Goal: Task Accomplishment & Management: Manage account settings

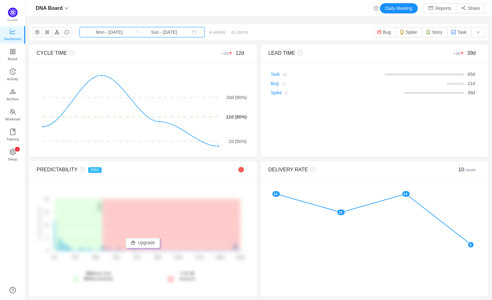
click at [129, 31] on span "Mon - [DATE] ~ Sun - [DATE]" at bounding box center [142, 32] width 125 height 10
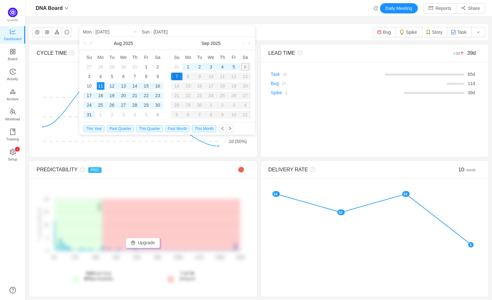
click at [92, 44] on link at bounding box center [92, 43] width 6 height 13
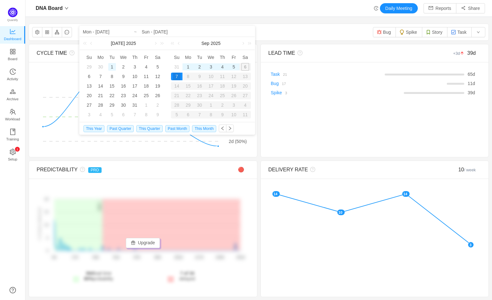
click at [113, 66] on div "1" at bounding box center [112, 67] width 8 height 8
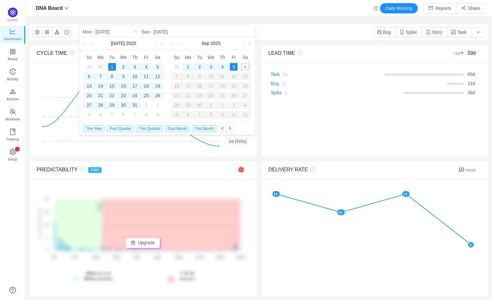
click at [234, 66] on div "5" at bounding box center [234, 67] width 8 height 8
type input "Tue - Jul 01, 2025"
type input "Fri - [DATE]"
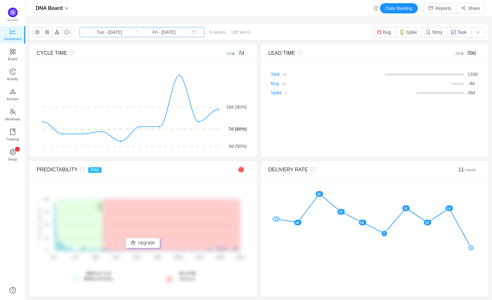
click at [138, 29] on input "Fri - [DATE]" at bounding box center [164, 32] width 52 height 7
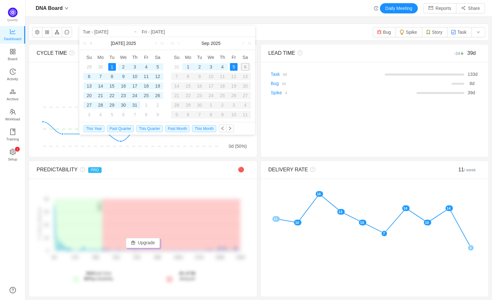
click at [93, 43] on link at bounding box center [92, 43] width 6 height 13
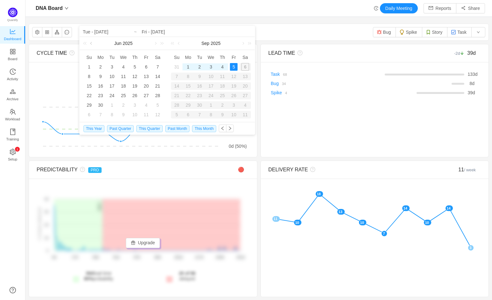
click at [93, 43] on link at bounding box center [92, 43] width 6 height 13
click at [111, 67] on div "1" at bounding box center [112, 67] width 8 height 8
click at [181, 44] on link at bounding box center [179, 43] width 6 height 13
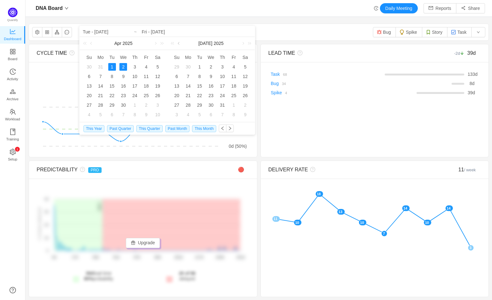
click at [181, 44] on link at bounding box center [179, 43] width 6 height 13
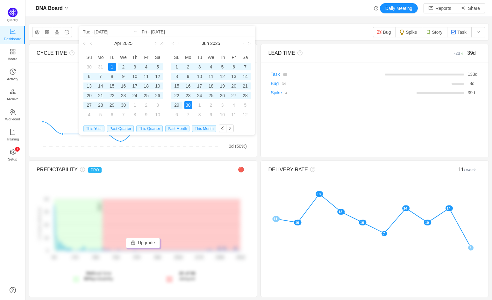
click at [190, 104] on div "30" at bounding box center [188, 105] width 8 height 8
type input "Tue - Apr 01, 2025"
type input "Mon - Jun 30, 2025"
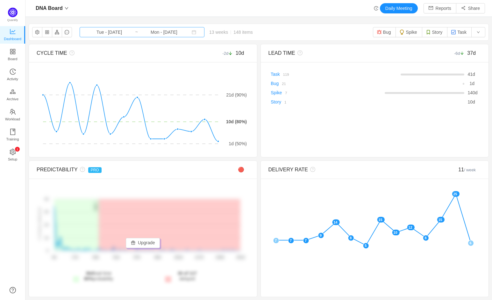
click at [96, 32] on input "Tue - [DATE]" at bounding box center [109, 32] width 52 height 7
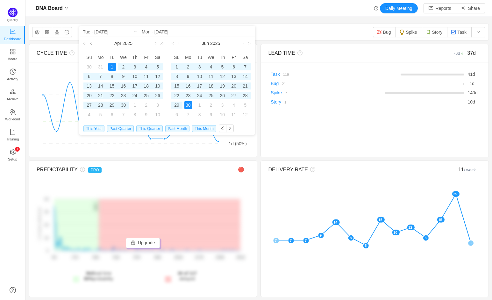
click at [91, 44] on link at bounding box center [92, 43] width 6 height 13
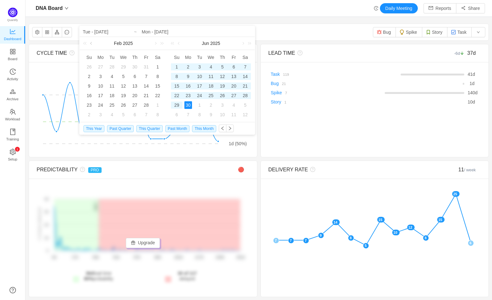
click at [91, 44] on link at bounding box center [92, 43] width 6 height 13
click at [124, 67] on div "1" at bounding box center [123, 67] width 8 height 8
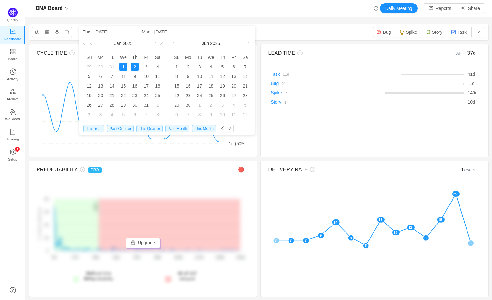
click at [180, 45] on link at bounding box center [179, 43] width 6 height 13
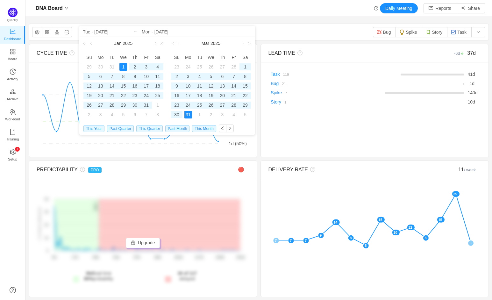
click at [187, 113] on div "31" at bounding box center [188, 115] width 8 height 8
type input "Wed - Jan 01, 2025"
type input "Mon - Mar 31, 2025"
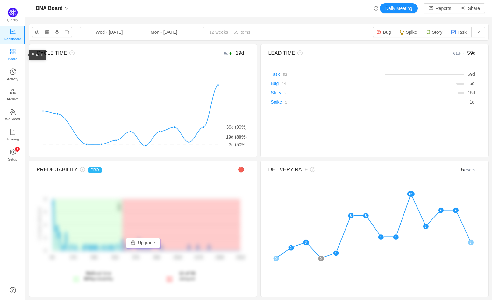
click at [14, 60] on span "Board" at bounding box center [13, 59] width 10 height 13
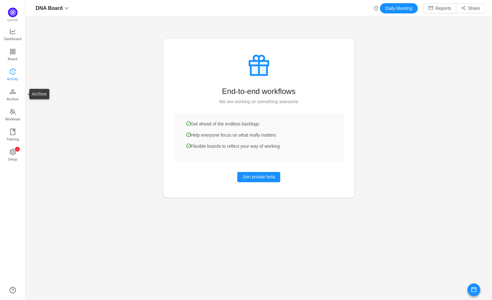
click at [12, 74] on span "Activity" at bounding box center [12, 79] width 11 height 13
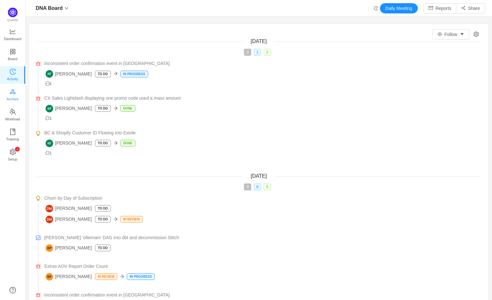
click at [10, 91] on icon "icon: gold" at bounding box center [13, 91] width 6 height 6
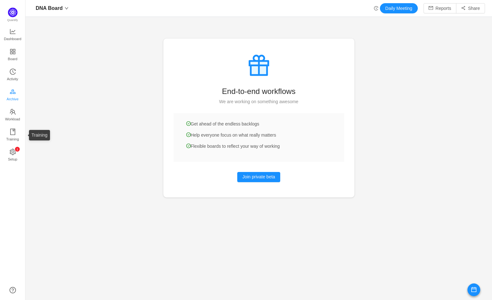
click at [11, 103] on span "Archive" at bounding box center [13, 99] width 12 height 13
click at [11, 113] on span "Workload" at bounding box center [12, 119] width 15 height 13
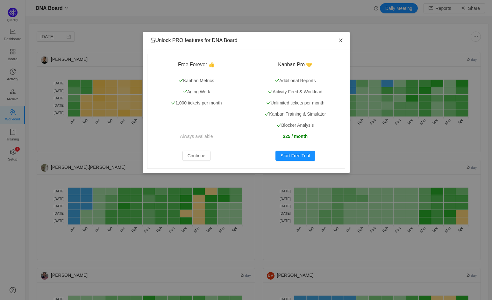
click at [342, 40] on icon "icon: close" at bounding box center [340, 40] width 5 height 5
click at [340, 41] on icon "icon: close" at bounding box center [340, 40] width 5 height 5
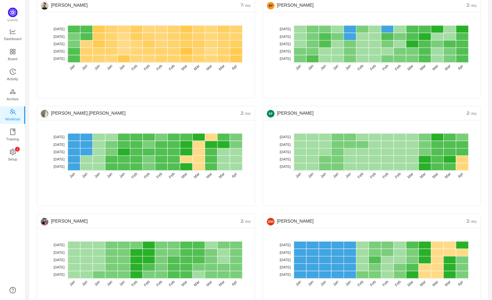
scroll to position [52, 0]
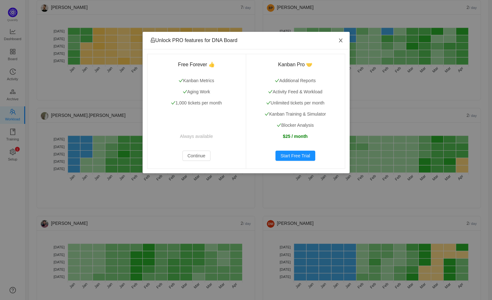
click at [340, 43] on icon "icon: close" at bounding box center [340, 40] width 5 height 5
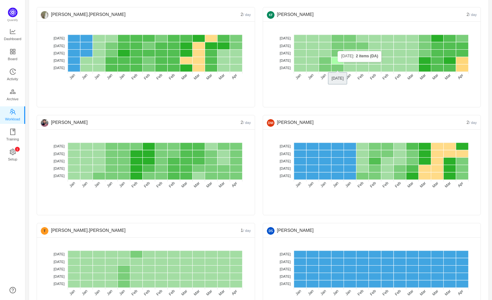
scroll to position [154, 0]
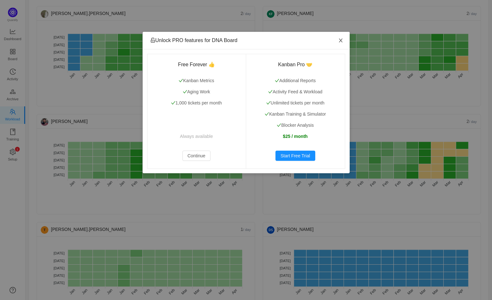
click at [340, 46] on span "Close" at bounding box center [341, 41] width 18 height 18
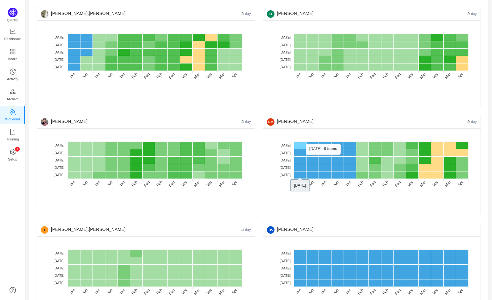
scroll to position [185, 0]
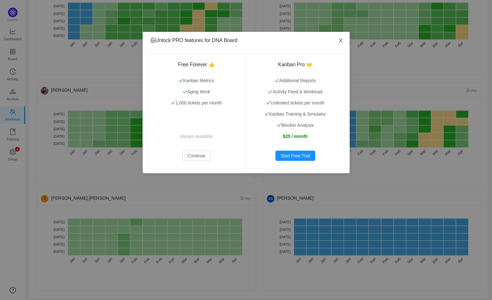
click at [341, 41] on icon "icon: close" at bounding box center [340, 40] width 5 height 5
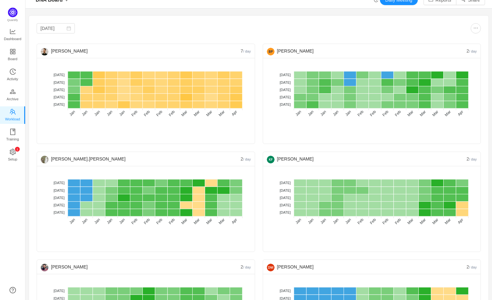
scroll to position [0, 0]
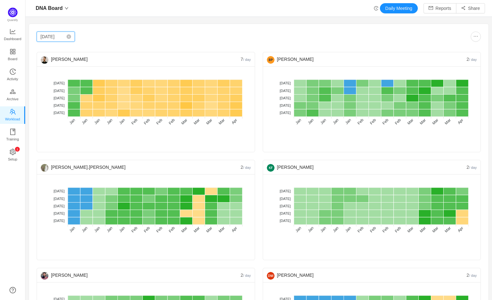
click at [54, 38] on input "Jan 2025" at bounding box center [56, 37] width 38 height 10
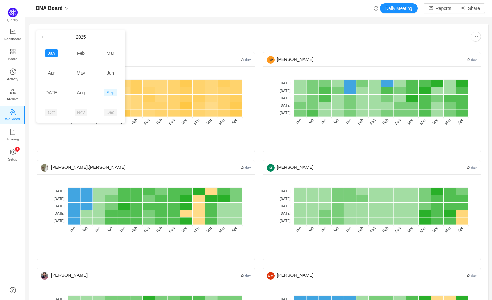
click at [112, 91] on link "Sep" at bounding box center [110, 93] width 13 height 8
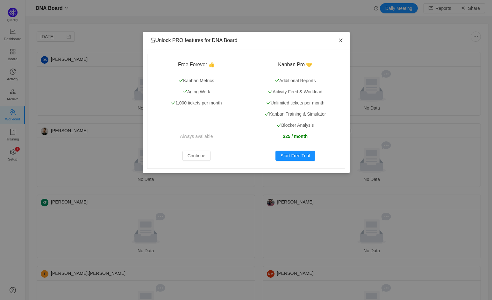
click at [339, 44] on span "Close" at bounding box center [341, 41] width 18 height 18
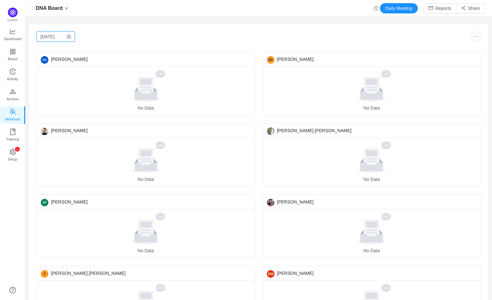
click at [53, 36] on input "Sep 2025" at bounding box center [56, 37] width 38 height 10
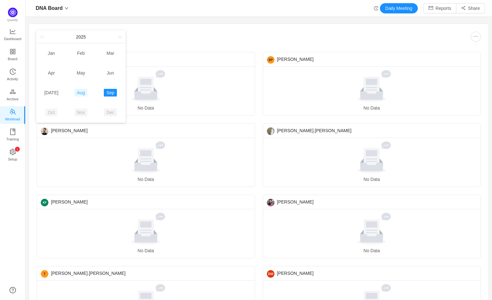
click at [84, 95] on link "Aug" at bounding box center [80, 93] width 13 height 8
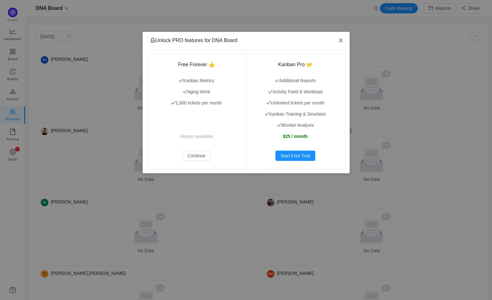
click at [342, 38] on icon "icon: close" at bounding box center [340, 40] width 5 height 5
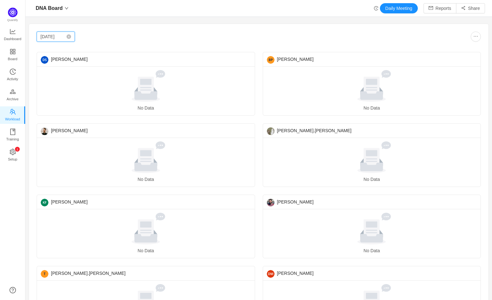
click at [54, 37] on input "[DATE]" at bounding box center [56, 37] width 38 height 10
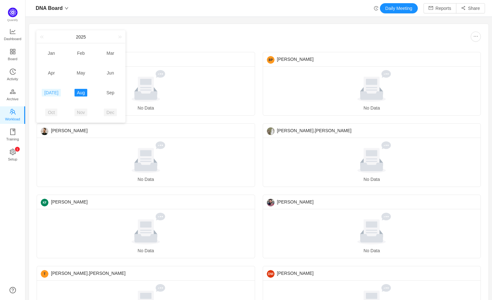
click at [49, 92] on link "[DATE]" at bounding box center [51, 93] width 19 height 8
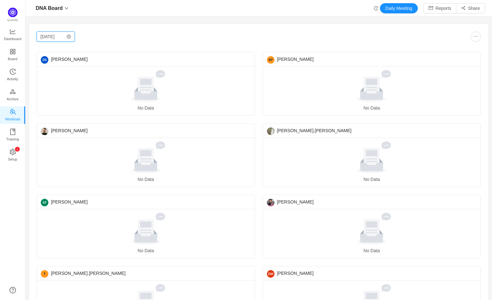
click at [50, 35] on input "Jul 2025" at bounding box center [56, 37] width 38 height 10
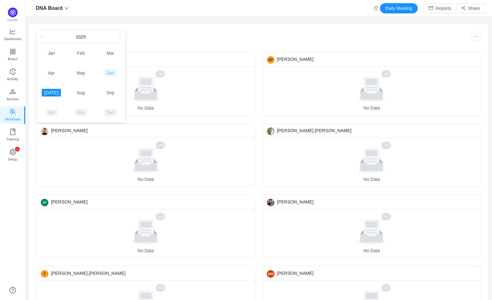
click at [107, 72] on link "Jun" at bounding box center [110, 73] width 12 height 8
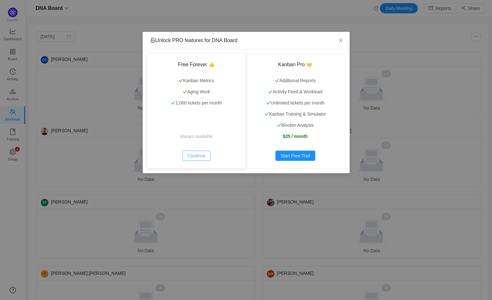
click at [189, 154] on button "Continue" at bounding box center [196, 156] width 28 height 10
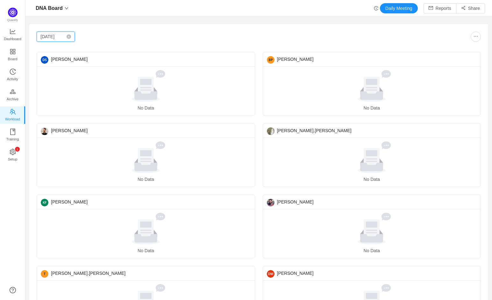
click at [51, 34] on input "Jun 2025" at bounding box center [56, 37] width 38 height 10
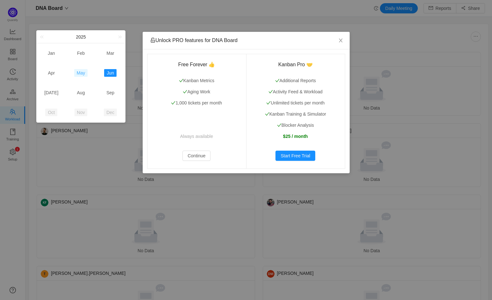
click at [79, 71] on link "May" at bounding box center [80, 73] width 13 height 8
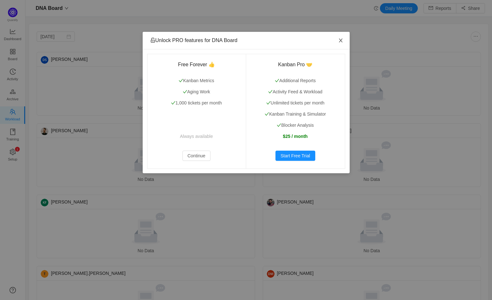
click at [342, 41] on icon "icon: close" at bounding box center [340, 40] width 5 height 5
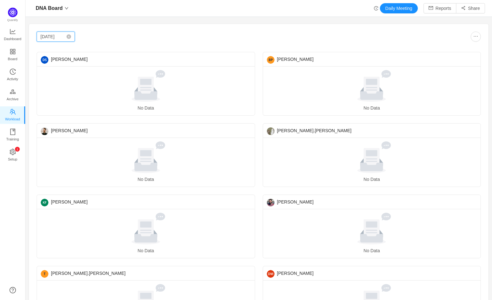
click at [51, 36] on input "May 2025" at bounding box center [56, 37] width 38 height 10
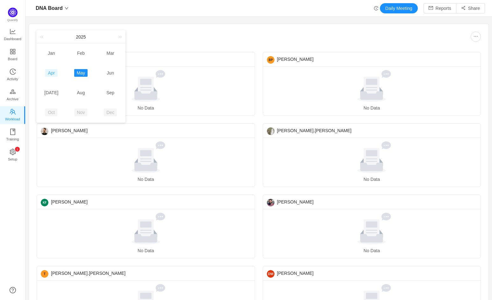
click at [53, 70] on link "Apr" at bounding box center [51, 73] width 12 height 8
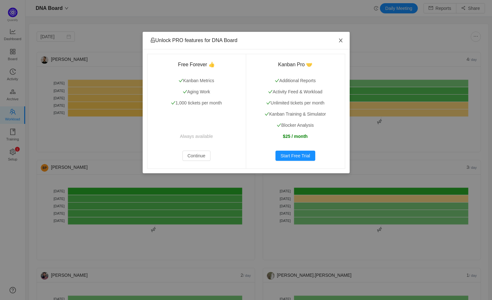
click at [338, 43] on icon "icon: close" at bounding box center [340, 40] width 5 height 5
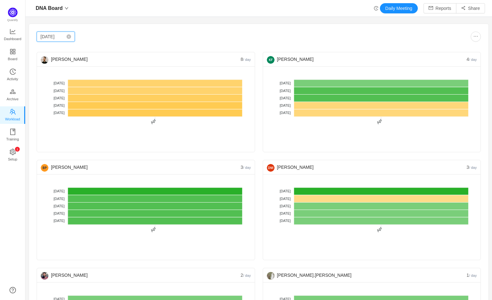
click at [45, 33] on input "Apr 2025" at bounding box center [56, 37] width 38 height 10
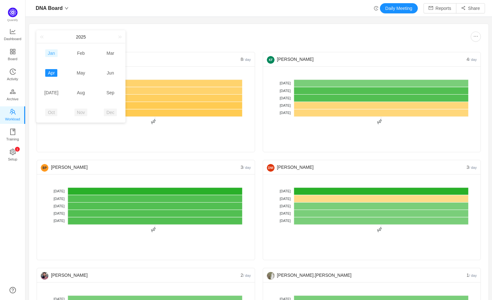
click at [53, 53] on link "Jan" at bounding box center [51, 53] width 12 height 8
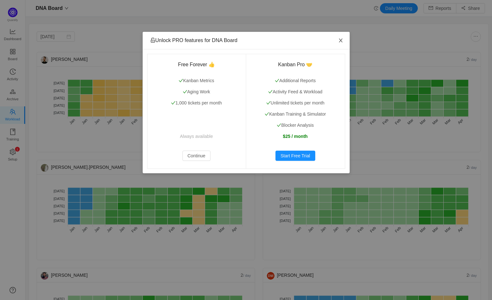
click at [342, 40] on icon "icon: close" at bounding box center [340, 40] width 5 height 5
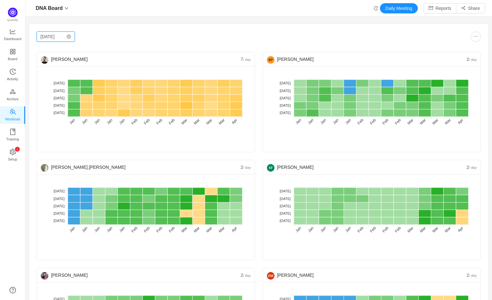
click at [53, 39] on input "Jan 2025" at bounding box center [56, 37] width 38 height 10
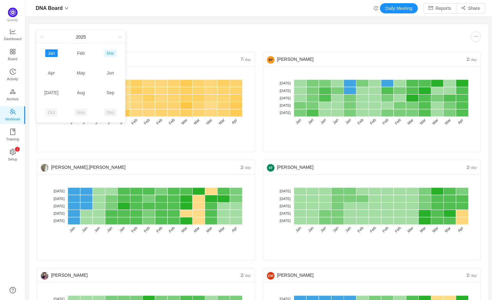
click at [106, 55] on link "Mar" at bounding box center [110, 53] width 13 height 8
type input "Mar 2025"
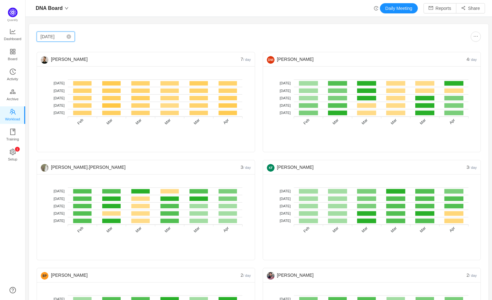
click at [56, 38] on input "Mar 2025" at bounding box center [56, 37] width 38 height 10
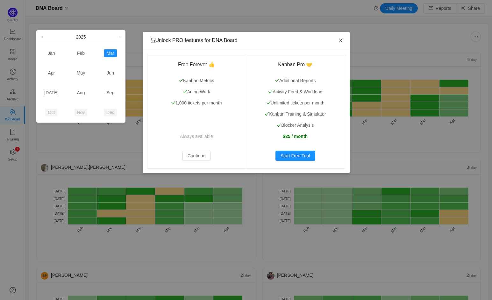
click at [336, 39] on span "Close" at bounding box center [341, 41] width 18 height 18
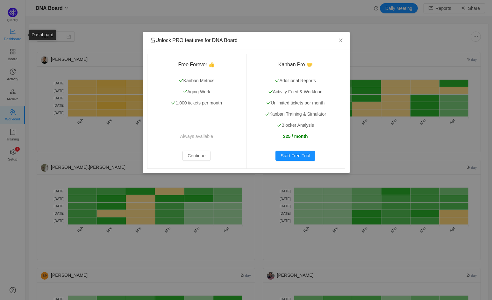
click at [11, 39] on div "Unlock PRO features for DNA Board Free Forever 👍 Kanban Metrics Aging Work 1,00…" at bounding box center [246, 150] width 492 height 300
click at [195, 155] on button "Continue" at bounding box center [196, 156] width 28 height 10
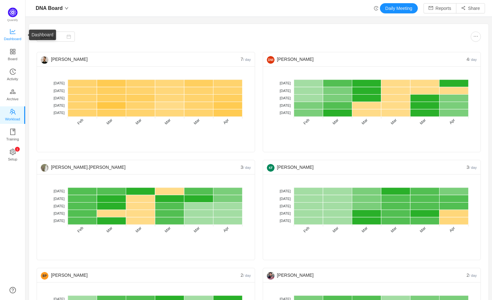
click at [15, 32] on icon "icon: line-chart" at bounding box center [13, 31] width 6 height 6
click at [12, 34] on span "Dashboard" at bounding box center [13, 38] width 18 height 13
click at [12, 39] on span "Dashboard" at bounding box center [13, 38] width 18 height 13
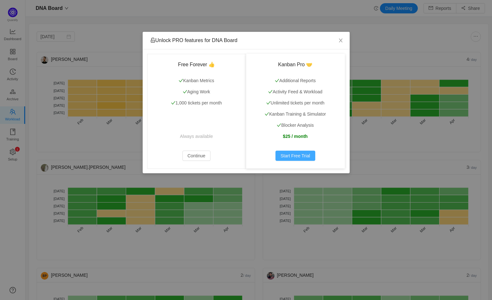
click at [298, 156] on button "Start Free Trial" at bounding box center [295, 156] width 40 height 10
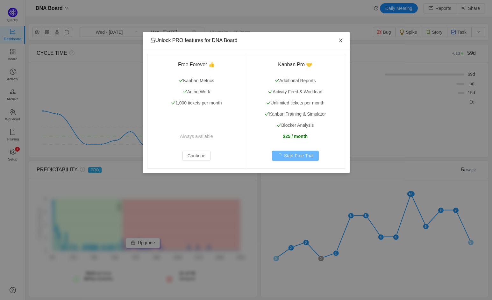
click at [339, 39] on icon "icon: close" at bounding box center [341, 41] width 4 height 4
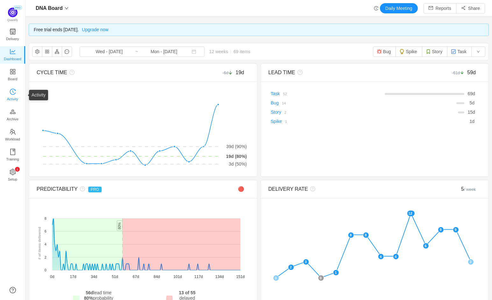
click at [11, 99] on span "Activity" at bounding box center [12, 99] width 11 height 13
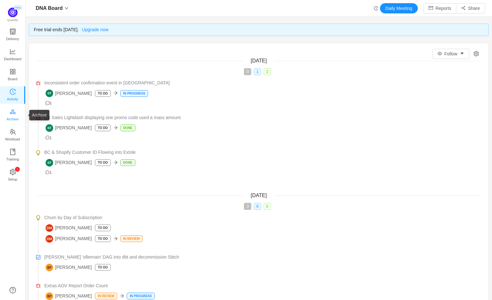
click at [11, 118] on span "Archive" at bounding box center [13, 119] width 12 height 13
click at [11, 135] on span "Workload" at bounding box center [12, 139] width 15 height 13
click at [14, 132] on icon "icon: team" at bounding box center [13, 132] width 6 height 6
click at [13, 130] on icon "icon: team" at bounding box center [13, 132] width 6 height 6
click at [4, 54] on span "Dashboard" at bounding box center [13, 59] width 18 height 13
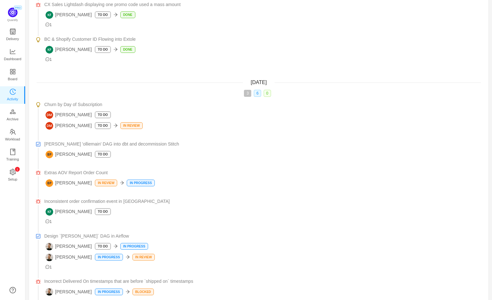
scroll to position [155, 0]
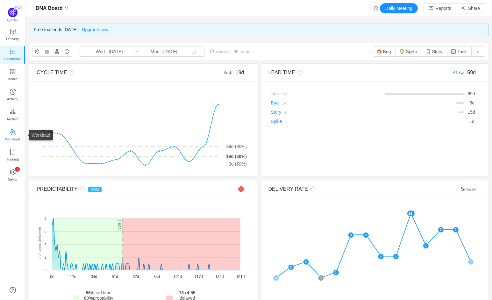
click at [9, 135] on span "Workload" at bounding box center [12, 139] width 15 height 13
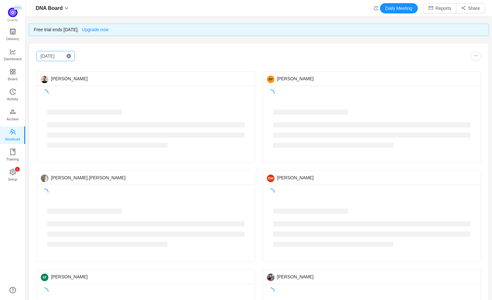
click at [67, 57] on icon "icon: close-circle" at bounding box center [69, 56] width 4 height 4
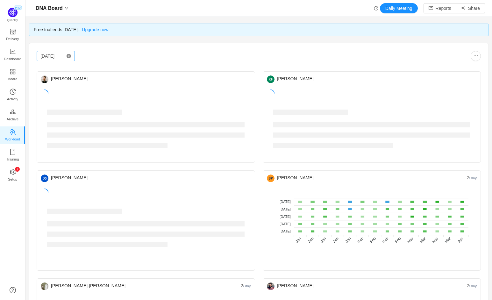
click at [67, 55] on icon "icon: close-circle" at bounding box center [69, 56] width 4 height 4
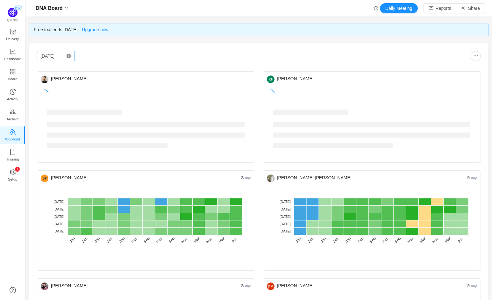
click at [68, 55] on icon "icon: close-circle" at bounding box center [69, 56] width 4 height 4
click at [55, 53] on input "Jan 2025" at bounding box center [56, 56] width 38 height 10
click at [145, 61] on div "Jan 2025 James Parkington Ben Pannell 2 / day No data No WIP Optimal (1-4) High…" at bounding box center [259, 268] width 444 height 435
click at [57, 57] on input "Jan 2025" at bounding box center [56, 56] width 38 height 10
click at [78, 111] on link "Aug" at bounding box center [80, 112] width 13 height 8
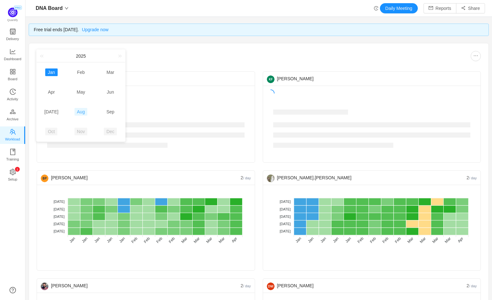
type input "[DATE]"
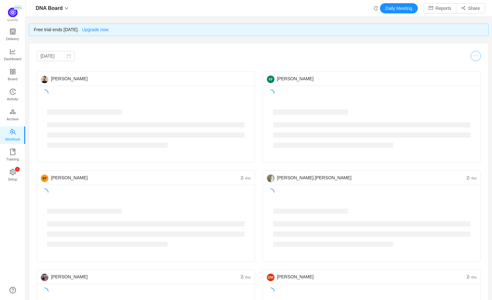
click at [471, 52] on button "button" at bounding box center [476, 56] width 10 height 10
click at [149, 61] on div "Aug 2025 James Parkington Ben Pannell 2 / day belinda.lee 2 / day Deepthi Menon…" at bounding box center [259, 255] width 444 height 409
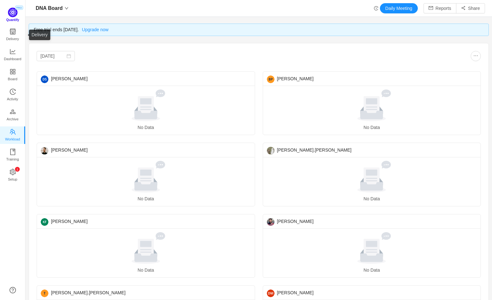
click at [15, 13] on img at bounding box center [13, 13] width 10 height 10
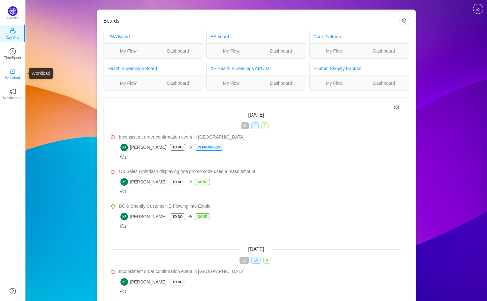
click at [15, 78] on p "Workload" at bounding box center [12, 78] width 15 height 6
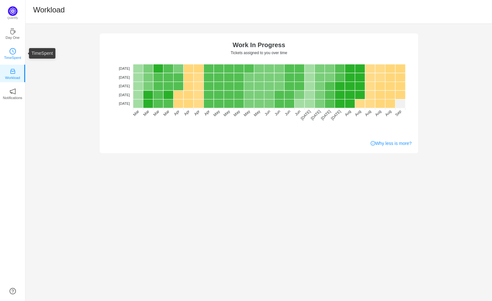
click at [13, 56] on p "TimeSpent" at bounding box center [12, 58] width 17 height 6
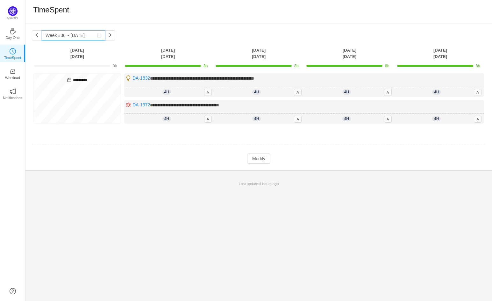
click at [54, 34] on input "Week #36 ~ Sep 06" at bounding box center [73, 35] width 63 height 10
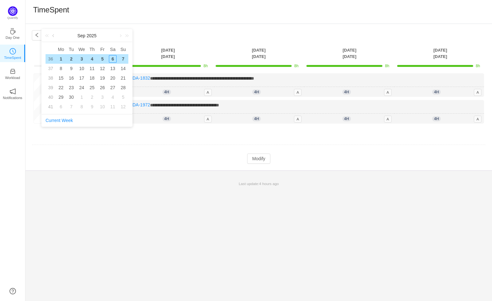
click at [51, 35] on div "Sep 2025" at bounding box center [87, 35] width 90 height 13
click at [53, 36] on link at bounding box center [54, 35] width 6 height 13
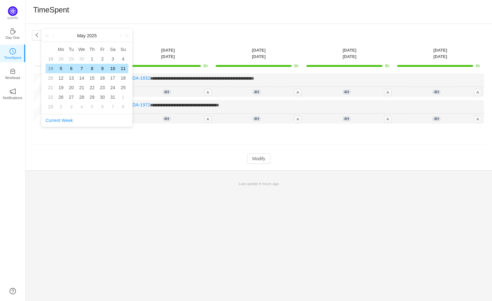
click at [130, 209] on div "**********" at bounding box center [258, 162] width 466 height 277
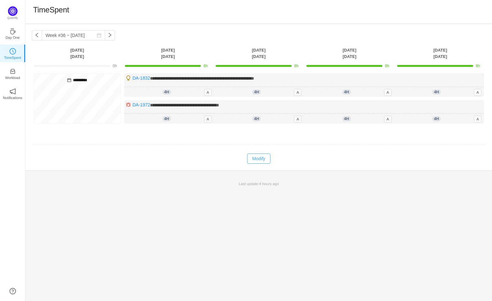
click at [261, 159] on button "Modify" at bounding box center [258, 158] width 23 height 10
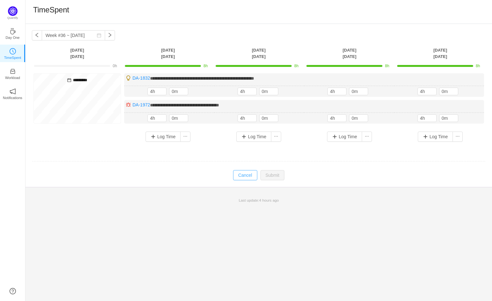
click at [247, 175] on button "Cancel" at bounding box center [245, 175] width 24 height 10
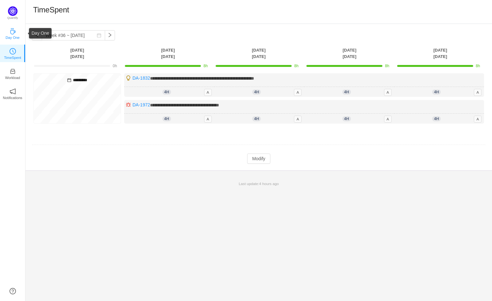
click at [18, 37] on p "Day One" at bounding box center [12, 38] width 14 height 6
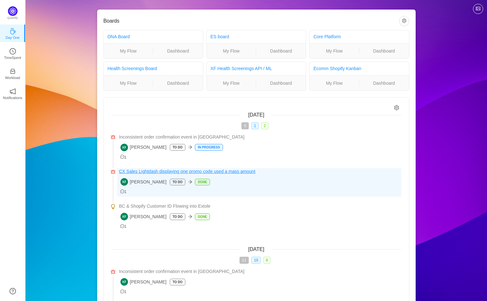
scroll to position [169, 0]
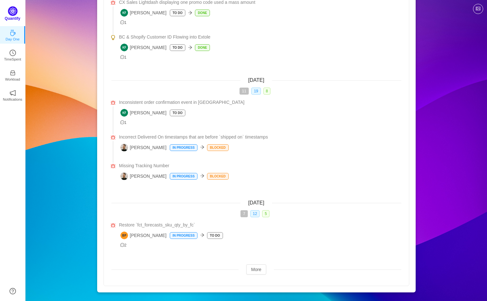
click at [16, 8] on img at bounding box center [13, 11] width 10 height 10
click at [9, 13] on img at bounding box center [13, 11] width 10 height 10
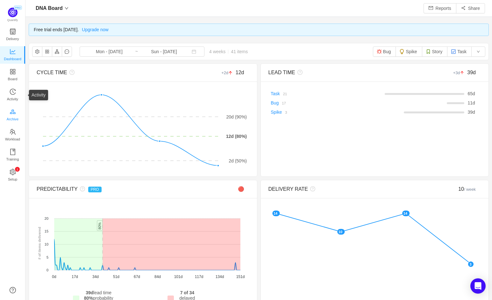
scroll to position [9, 8]
click at [102, 54] on input "Mon - [DATE]" at bounding box center [109, 51] width 52 height 7
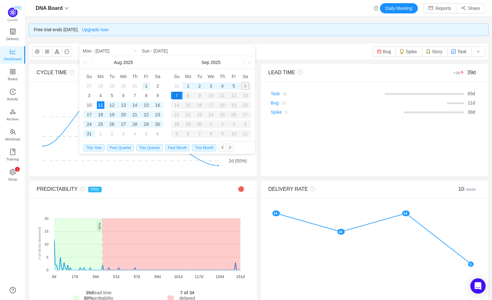
click at [145, 84] on div "1" at bounding box center [146, 86] width 8 height 8
click at [215, 34] on div "Free trial ends [DATE]. Upgrade now" at bounding box center [259, 30] width 460 height 12
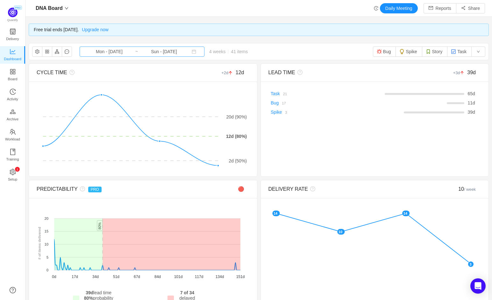
click at [106, 49] on input "Mon - [DATE]" at bounding box center [109, 51] width 52 height 7
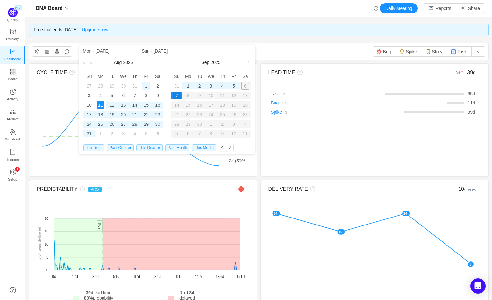
click at [144, 85] on div "1" at bounding box center [146, 86] width 8 height 8
click at [237, 87] on div "5" at bounding box center [234, 86] width 8 height 8
type input "Fri - [DATE]"
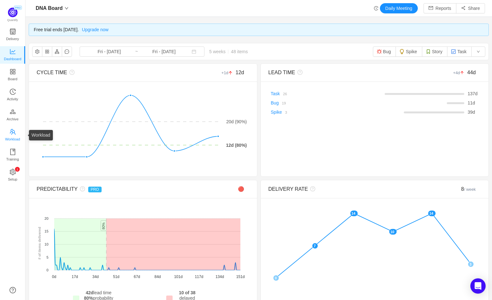
click at [11, 129] on icon "icon: team" at bounding box center [13, 132] width 6 height 6
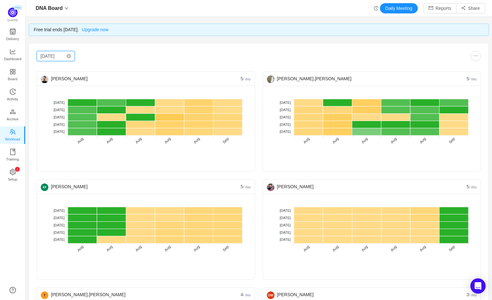
click at [56, 56] on input "[DATE]" at bounding box center [56, 56] width 38 height 10
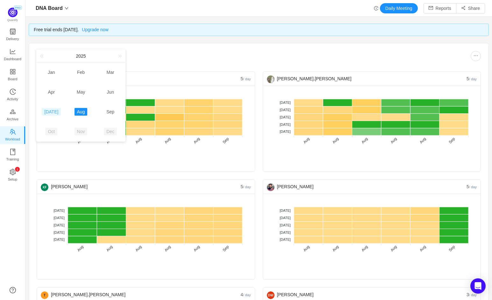
click at [47, 113] on link "[DATE]" at bounding box center [51, 112] width 19 height 8
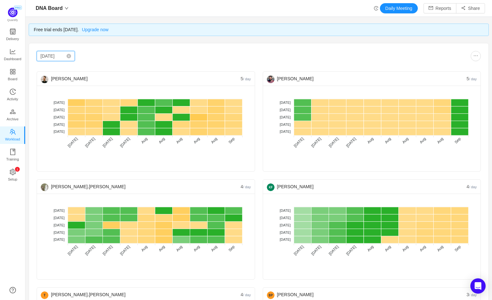
click at [55, 59] on input "Jul 2025" at bounding box center [56, 56] width 38 height 10
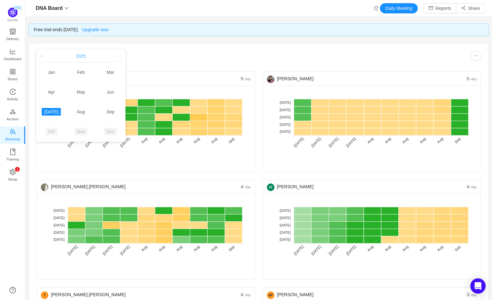
click at [87, 56] on div "2025 x" at bounding box center [81, 56] width 88 height 13
click at [76, 56] on span "2025" at bounding box center [81, 55] width 10 height 5
click at [49, 112] on link "2025" at bounding box center [51, 112] width 15 height 8
click at [84, 55] on span "2025" at bounding box center [81, 55] width 10 height 5
click at [158, 46] on div "Jul 2025 James Parkington 5 / day No data No WIP Optimal (1-4) High (5-10) Over…" at bounding box center [258, 273] width 459 height 460
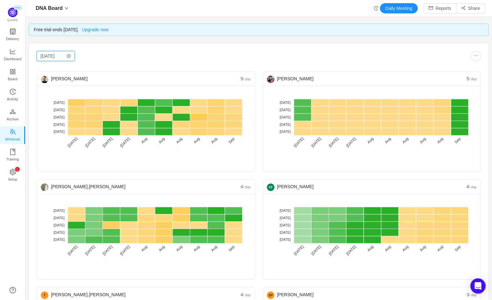
click at [50, 51] on input "Jul 2025" at bounding box center [56, 56] width 38 height 10
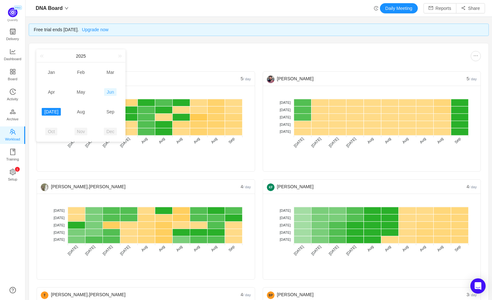
click at [110, 90] on link "Jun" at bounding box center [110, 92] width 12 height 8
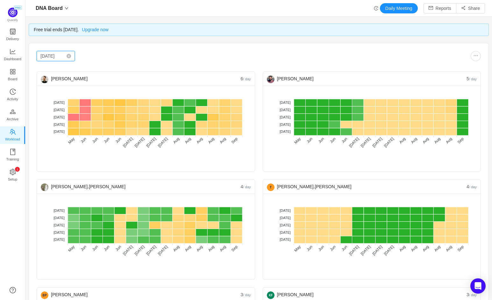
click at [52, 58] on input "Jun 2025" at bounding box center [56, 56] width 38 height 10
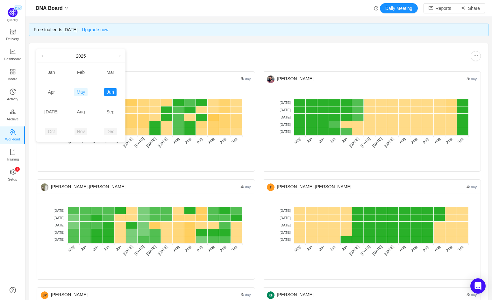
click at [81, 89] on link "May" at bounding box center [80, 92] width 13 height 8
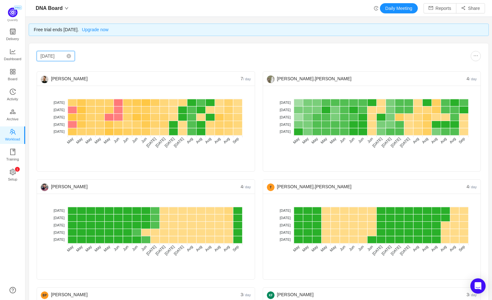
click at [60, 55] on input "May 2025" at bounding box center [56, 56] width 38 height 10
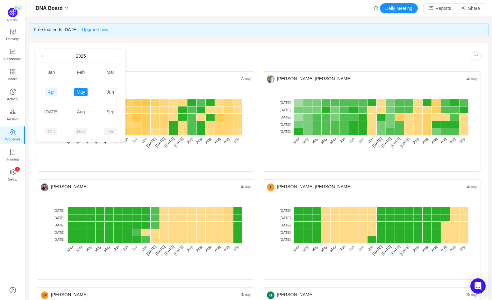
click at [46, 89] on link "Apr" at bounding box center [51, 92] width 12 height 8
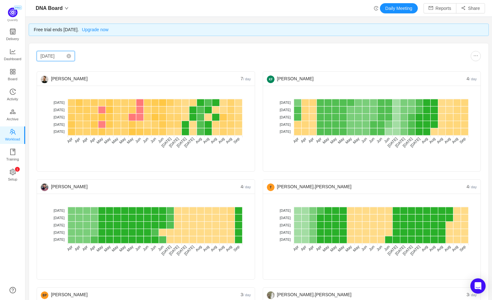
click at [51, 55] on input "Apr 2025" at bounding box center [56, 56] width 38 height 10
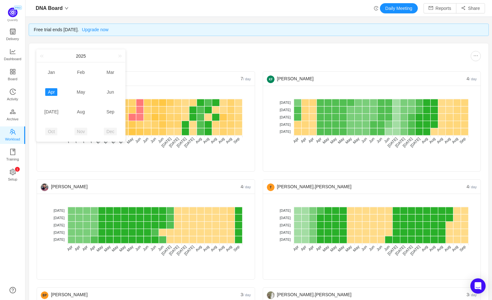
click at [118, 69] on td "Mar" at bounding box center [111, 72] width 30 height 20
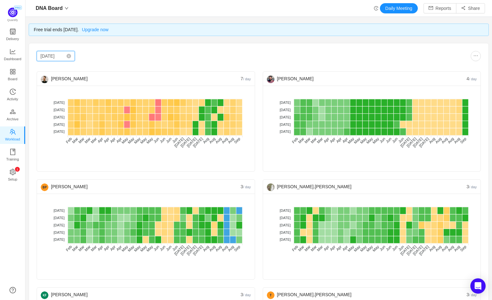
click at [54, 55] on input "Mar 2025" at bounding box center [56, 56] width 38 height 10
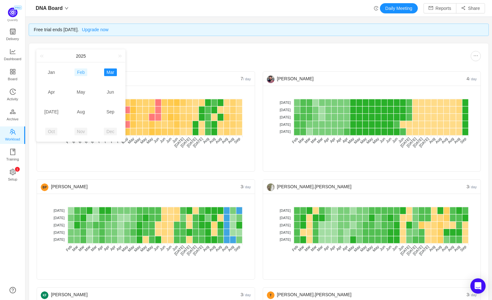
click at [81, 73] on link "Feb" at bounding box center [80, 72] width 13 height 8
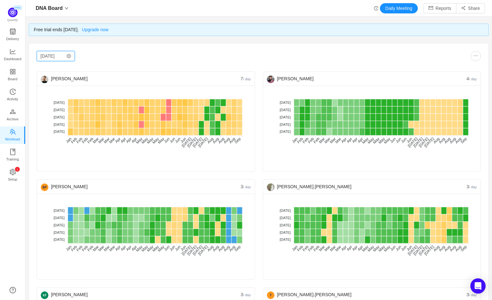
click at [51, 51] on input "Feb 2025" at bounding box center [56, 56] width 38 height 10
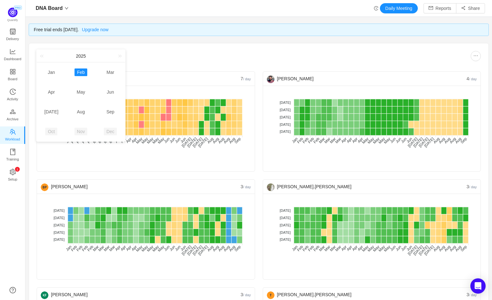
click at [59, 72] on td "Jan" at bounding box center [52, 72] width 30 height 20
type input "Jan 2025"
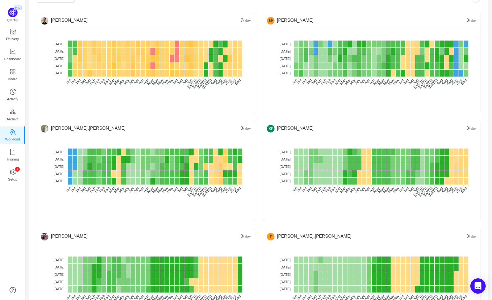
scroll to position [59, 0]
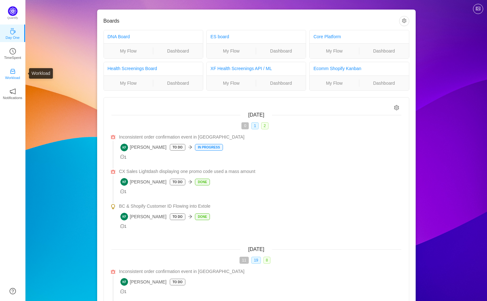
click at [10, 73] on link "Workload" at bounding box center [13, 73] width 6 height 6
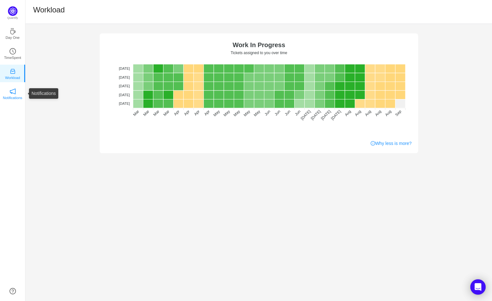
click at [14, 99] on p "Notifications" at bounding box center [12, 98] width 19 height 6
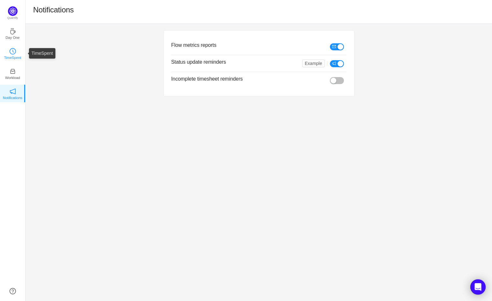
click at [16, 54] on link "TimeSpent" at bounding box center [13, 53] width 6 height 6
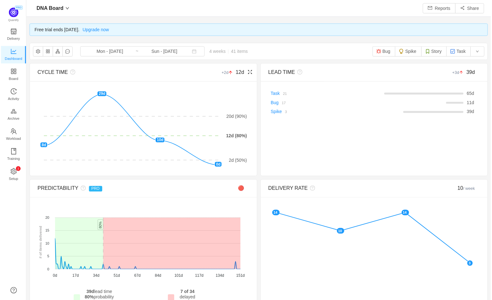
scroll to position [9, 8]
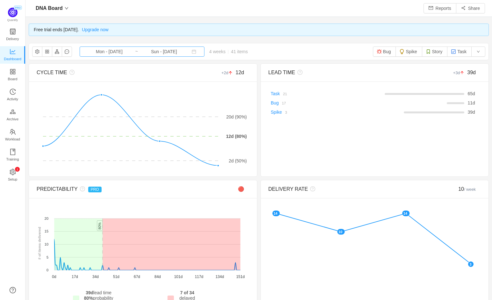
click at [102, 51] on input "Mon - [DATE]" at bounding box center [109, 51] width 52 height 7
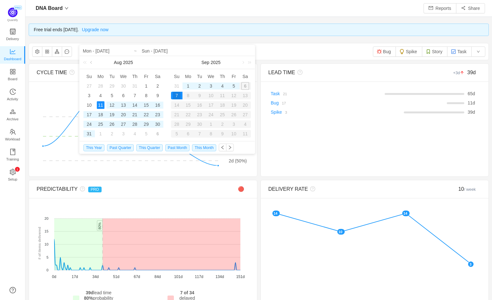
click at [92, 63] on link at bounding box center [92, 62] width 6 height 13
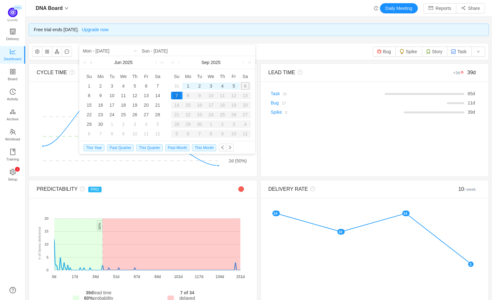
click at [92, 63] on link at bounding box center [92, 62] width 6 height 13
click at [242, 60] on link at bounding box center [243, 62] width 6 height 13
click at [90, 63] on link at bounding box center [92, 62] width 6 height 13
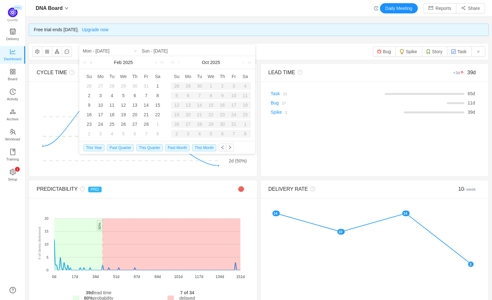
click at [90, 63] on link at bounding box center [92, 62] width 6 height 13
click at [241, 62] on link at bounding box center [243, 62] width 6 height 13
click at [155, 62] on link at bounding box center [155, 62] width 6 height 13
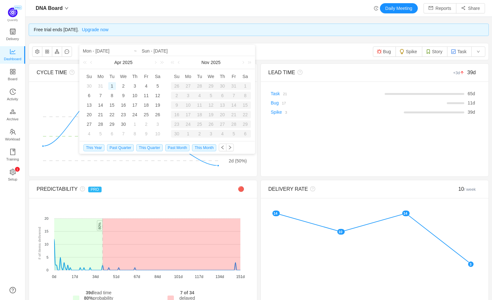
click at [112, 85] on div "1" at bounding box center [112, 86] width 8 height 8
click at [179, 62] on link at bounding box center [179, 62] width 6 height 13
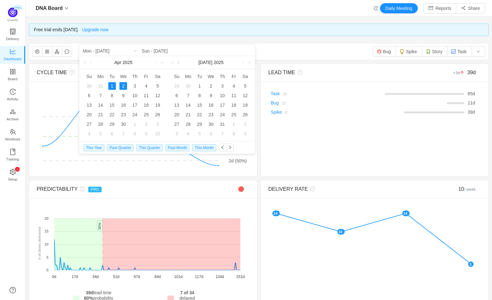
click at [179, 62] on link at bounding box center [179, 62] width 6 height 13
click at [243, 64] on link at bounding box center [243, 62] width 6 height 13
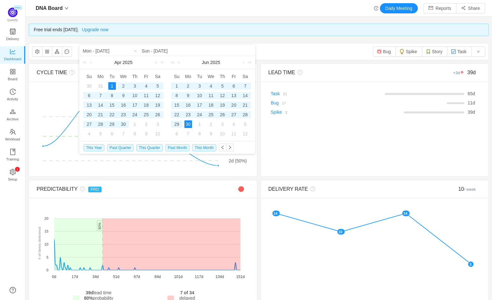
click at [189, 125] on div "30" at bounding box center [188, 124] width 8 height 8
type input "Tue - [DATE]"
type input "Mon - [DATE]"
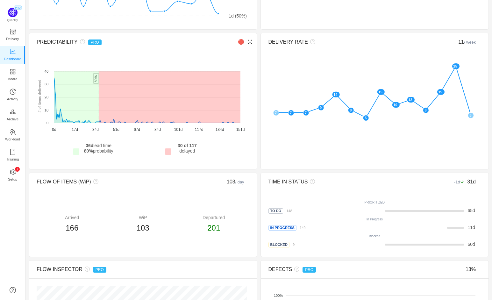
scroll to position [0, 0]
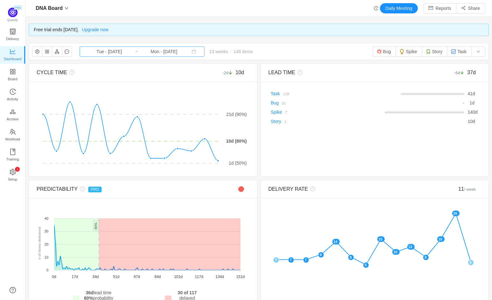
click at [117, 53] on input "Tue - [DATE]" at bounding box center [109, 51] width 52 height 7
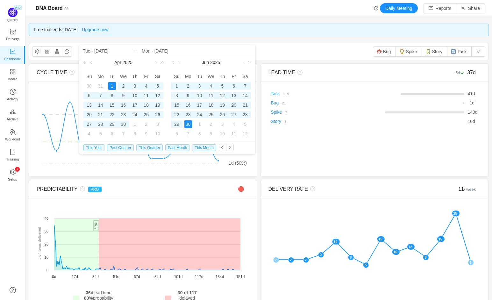
click at [242, 62] on link at bounding box center [243, 62] width 6 height 13
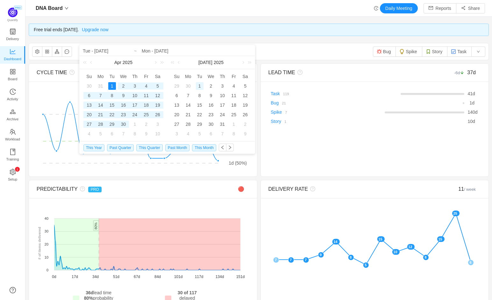
click at [200, 84] on div "1" at bounding box center [200, 86] width 8 height 8
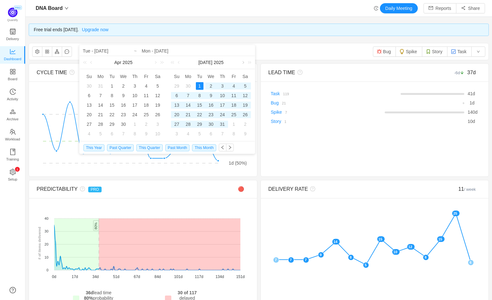
click at [243, 63] on link at bounding box center [243, 62] width 6 height 13
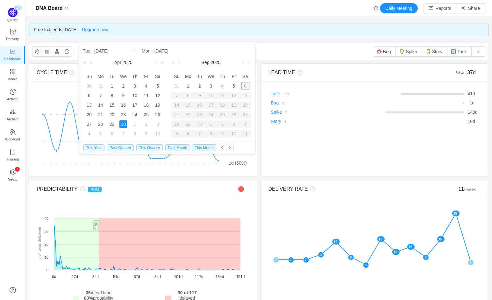
click at [125, 125] on div "30" at bounding box center [123, 124] width 8 height 8
type input "Wed - [DATE]"
type input "Tue - [DATE]"
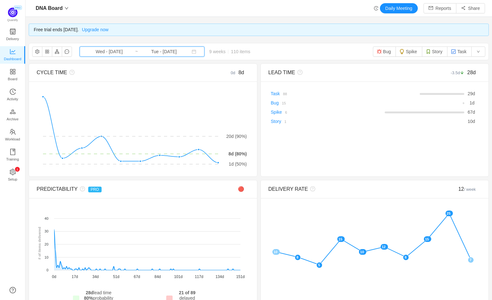
click at [109, 55] on span "Wed - [DATE] ~ Tue - [DATE]" at bounding box center [142, 51] width 125 height 10
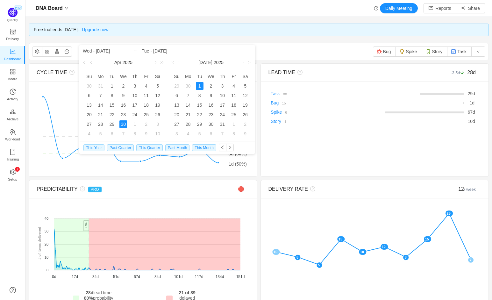
click at [197, 85] on div "1" at bounding box center [200, 86] width 8 height 8
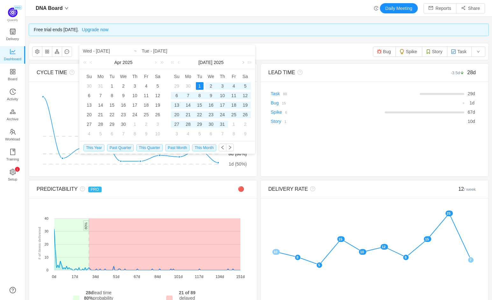
click at [243, 63] on link at bounding box center [243, 62] width 6 height 13
click at [178, 132] on div "31" at bounding box center [177, 134] width 8 height 8
type input "Tue - [DATE]"
type input "Sun - [DATE]"
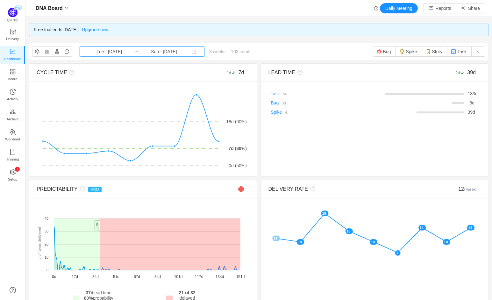
click at [132, 56] on span "Tue - [DATE] ~ Sun - [DATE]" at bounding box center [142, 51] width 125 height 10
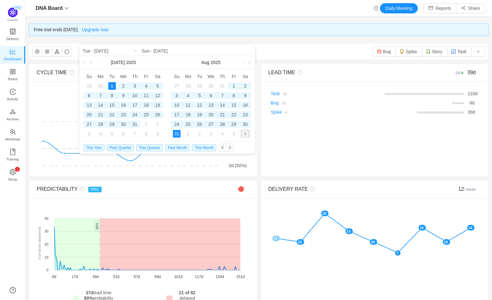
click at [92, 63] on link at bounding box center [92, 62] width 6 height 13
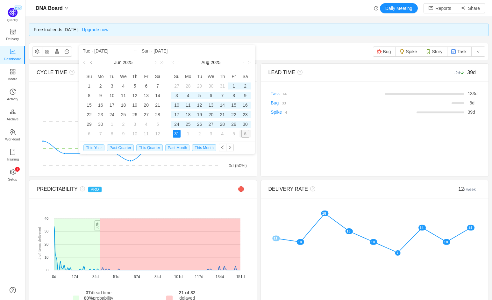
click at [92, 63] on link at bounding box center [92, 62] width 6 height 13
click at [91, 62] on link at bounding box center [92, 62] width 6 height 13
click at [110, 84] on div "1" at bounding box center [112, 86] width 8 height 8
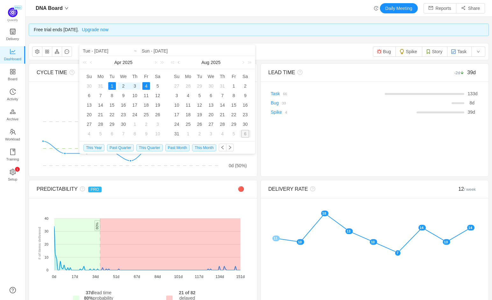
click at [180, 64] on link at bounding box center [179, 62] width 6 height 13
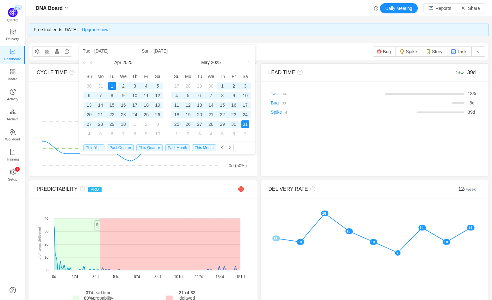
click at [244, 120] on div "31" at bounding box center [245, 124] width 8 height 8
type input "Tue - [DATE]"
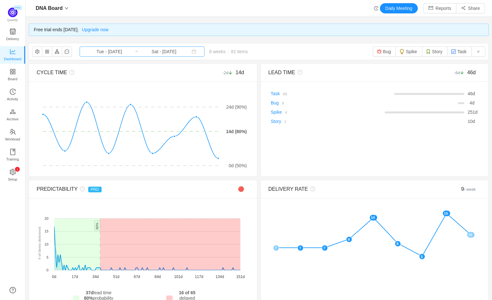
click at [155, 50] on input "Sat - [DATE]" at bounding box center [164, 51] width 52 height 7
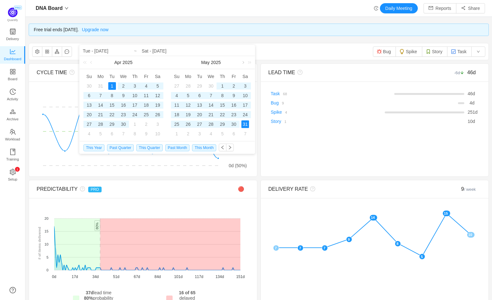
click at [243, 64] on link at bounding box center [243, 62] width 6 height 13
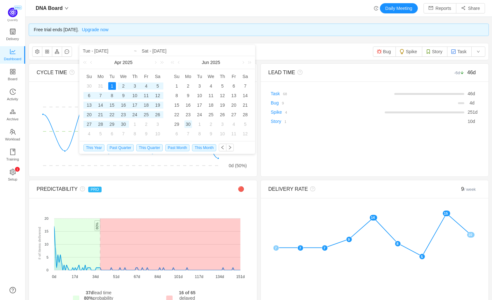
click at [190, 123] on div "30" at bounding box center [188, 124] width 8 height 8
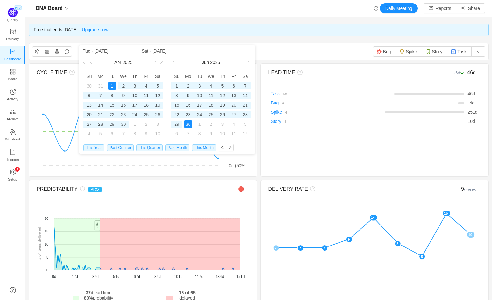
click at [110, 83] on div "1" at bounding box center [112, 86] width 8 height 8
type input "Mon - [DATE]"
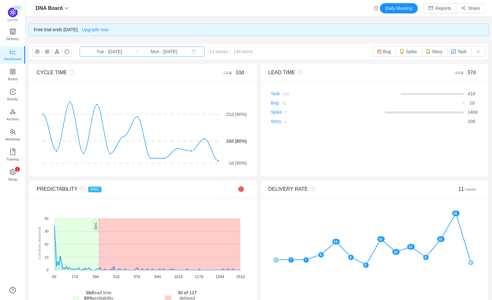
click at [144, 50] on input "Mon - [DATE]" at bounding box center [164, 51] width 52 height 7
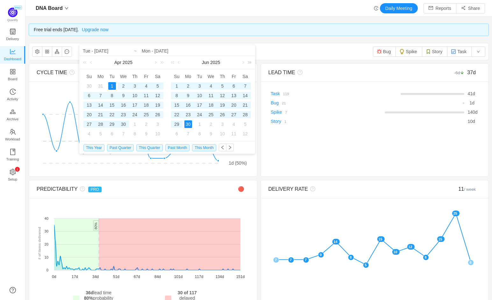
click at [246, 64] on link at bounding box center [248, 62] width 8 height 13
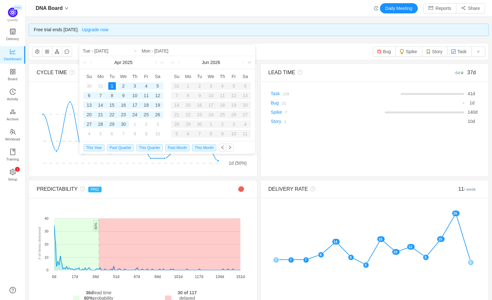
click at [246, 64] on link at bounding box center [248, 62] width 8 height 13
click at [89, 62] on link at bounding box center [92, 62] width 6 height 13
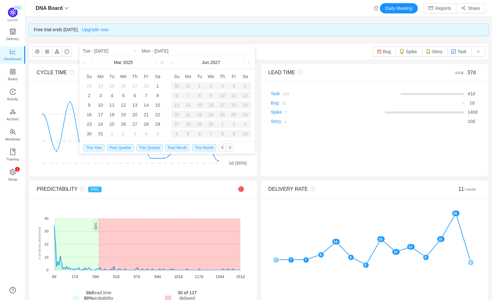
click at [157, 64] on link at bounding box center [161, 62] width 8 height 13
click at [90, 62] on link at bounding box center [92, 62] width 6 height 13
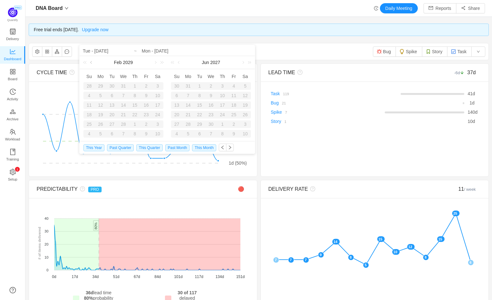
click at [90, 62] on link at bounding box center [92, 62] width 6 height 13
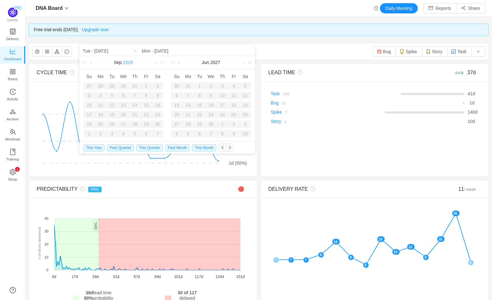
click at [128, 64] on link "2028" at bounding box center [127, 62] width 11 height 13
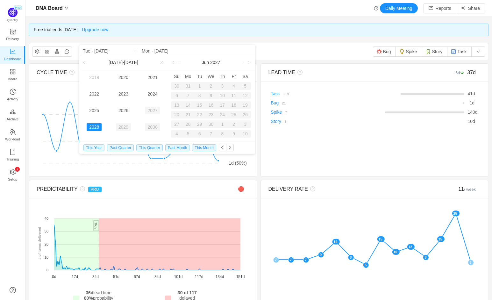
click at [96, 50] on input "Tue - [DATE]" at bounding box center [123, 51] width 81 height 8
click at [157, 29] on div "Free trial ends [DATE]. Upgrade now" at bounding box center [259, 30] width 460 height 12
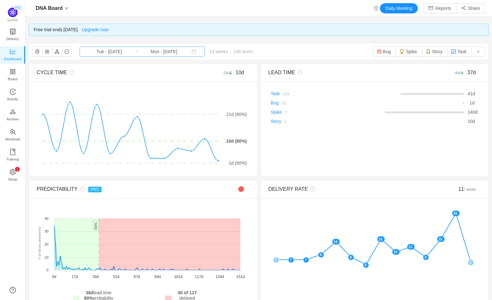
click at [110, 53] on input "Tue - [DATE]" at bounding box center [109, 51] width 52 height 7
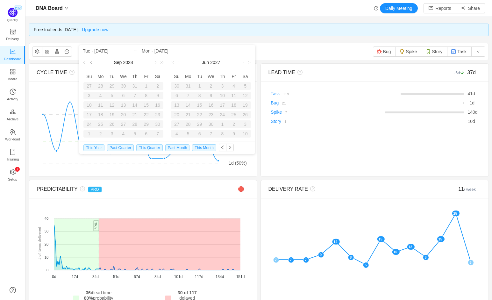
click at [93, 62] on link at bounding box center [92, 62] width 6 height 13
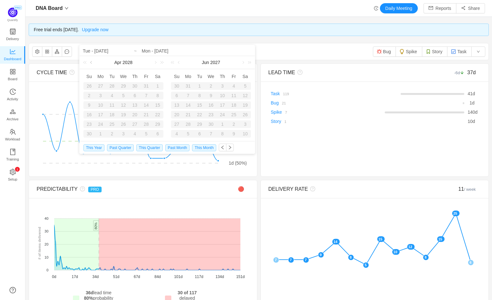
click at [93, 62] on link at bounding box center [92, 62] width 6 height 13
click at [123, 63] on link "2028" at bounding box center [127, 62] width 11 height 13
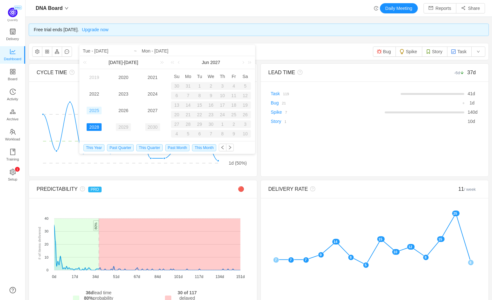
click at [96, 108] on link "2025" at bounding box center [94, 111] width 15 height 8
click at [155, 62] on link at bounding box center [155, 62] width 6 height 13
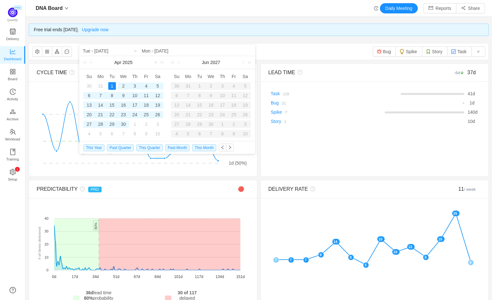
click at [155, 62] on link at bounding box center [155, 62] width 6 height 13
click at [155, 64] on link at bounding box center [155, 62] width 6 height 13
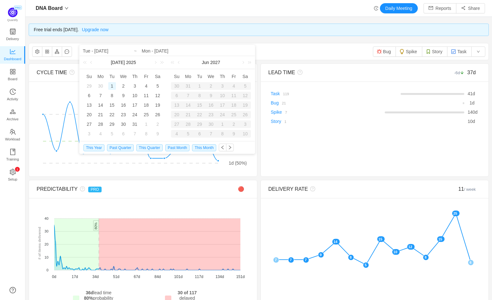
click at [110, 86] on div "1" at bounding box center [112, 86] width 8 height 8
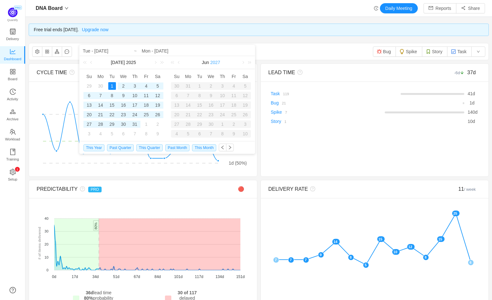
click at [218, 61] on link "2027" at bounding box center [214, 62] width 11 height 13
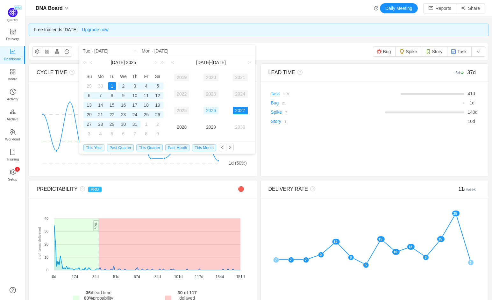
click at [209, 110] on link "2026" at bounding box center [210, 111] width 15 height 8
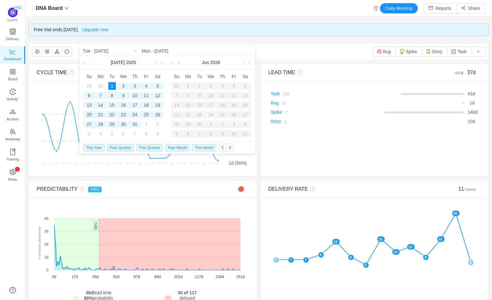
click at [180, 60] on link at bounding box center [179, 62] width 6 height 13
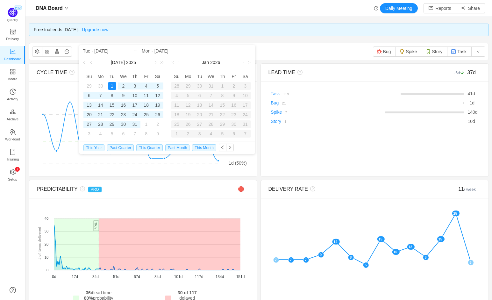
click at [180, 60] on link at bounding box center [179, 62] width 6 height 13
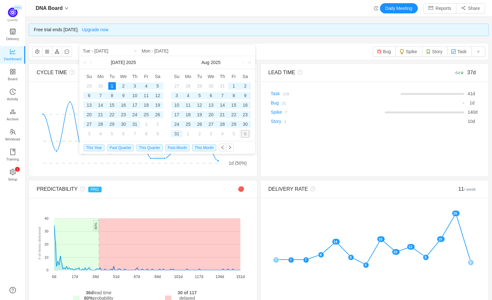
click at [180, 60] on div "[DATE]" at bounding box center [211, 62] width 88 height 13
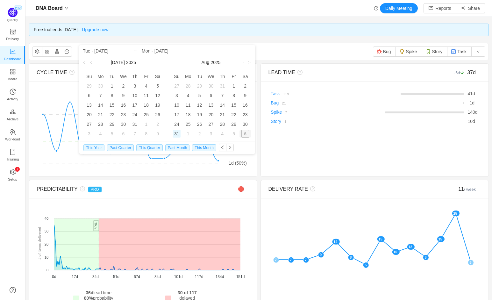
click at [177, 132] on div "31" at bounding box center [177, 134] width 8 height 8
type input "Tue - [DATE]"
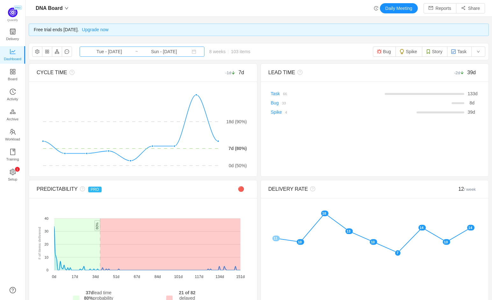
click at [146, 51] on input "Sun - [DATE]" at bounding box center [164, 51] width 52 height 7
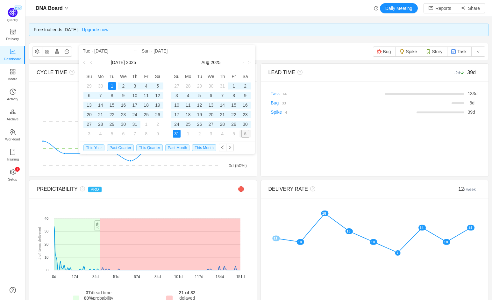
click at [242, 64] on link at bounding box center [243, 62] width 6 height 13
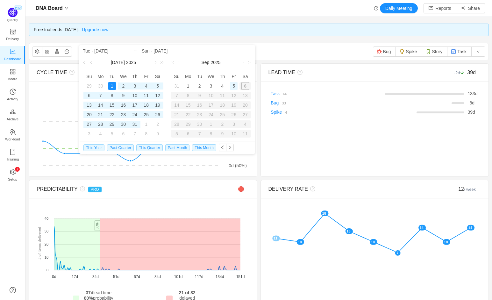
click at [231, 85] on div "5" at bounding box center [234, 86] width 8 height 8
click at [112, 85] on div "1" at bounding box center [112, 86] width 8 height 8
type input "Fri - [DATE]"
